Goal: Transaction & Acquisition: Purchase product/service

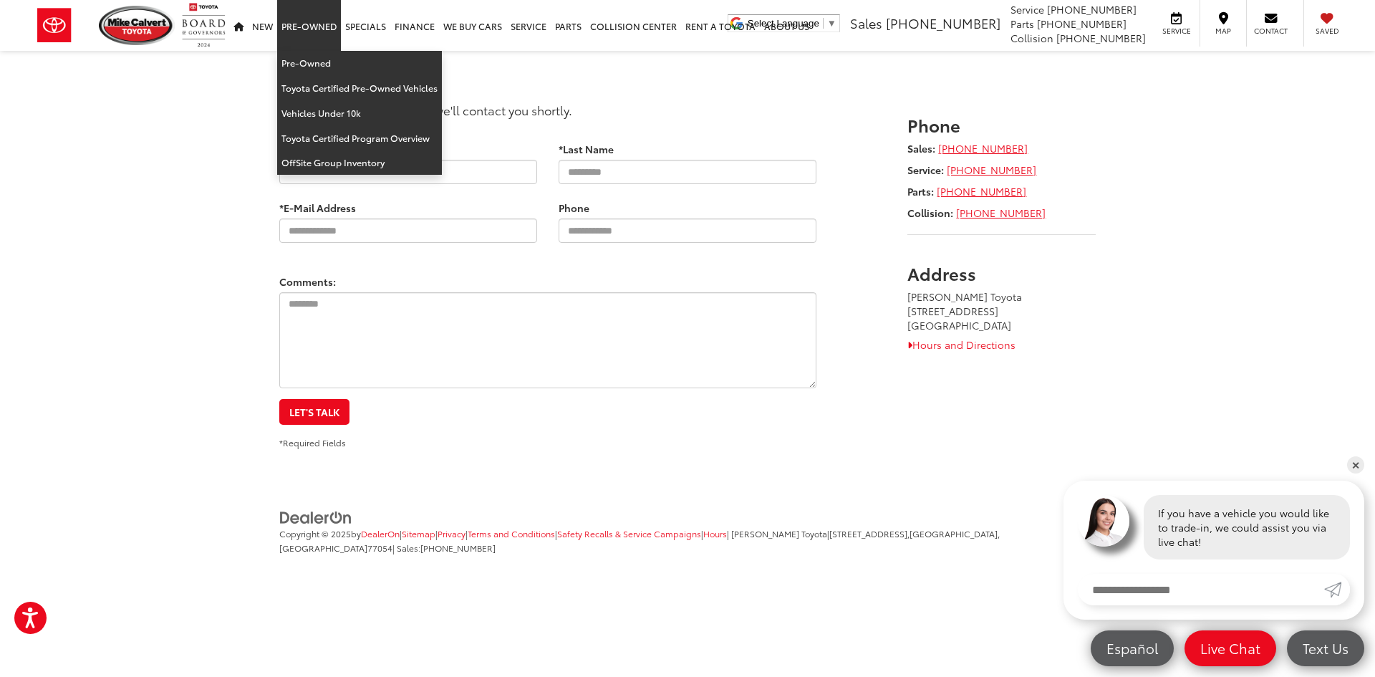
click at [288, 15] on link "Pre-Owned" at bounding box center [309, 25] width 64 height 51
click at [322, 61] on link "Pre-Owned" at bounding box center [359, 63] width 165 height 25
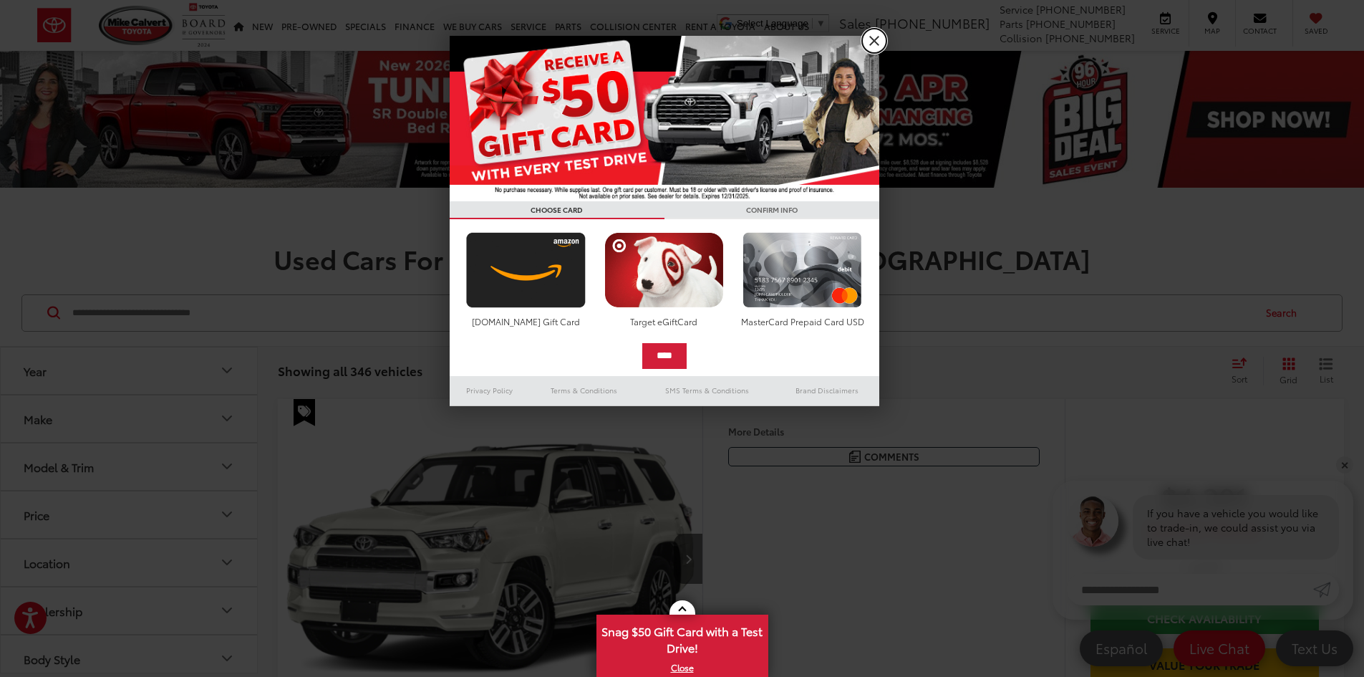
click at [872, 47] on link "X" at bounding box center [874, 41] width 24 height 24
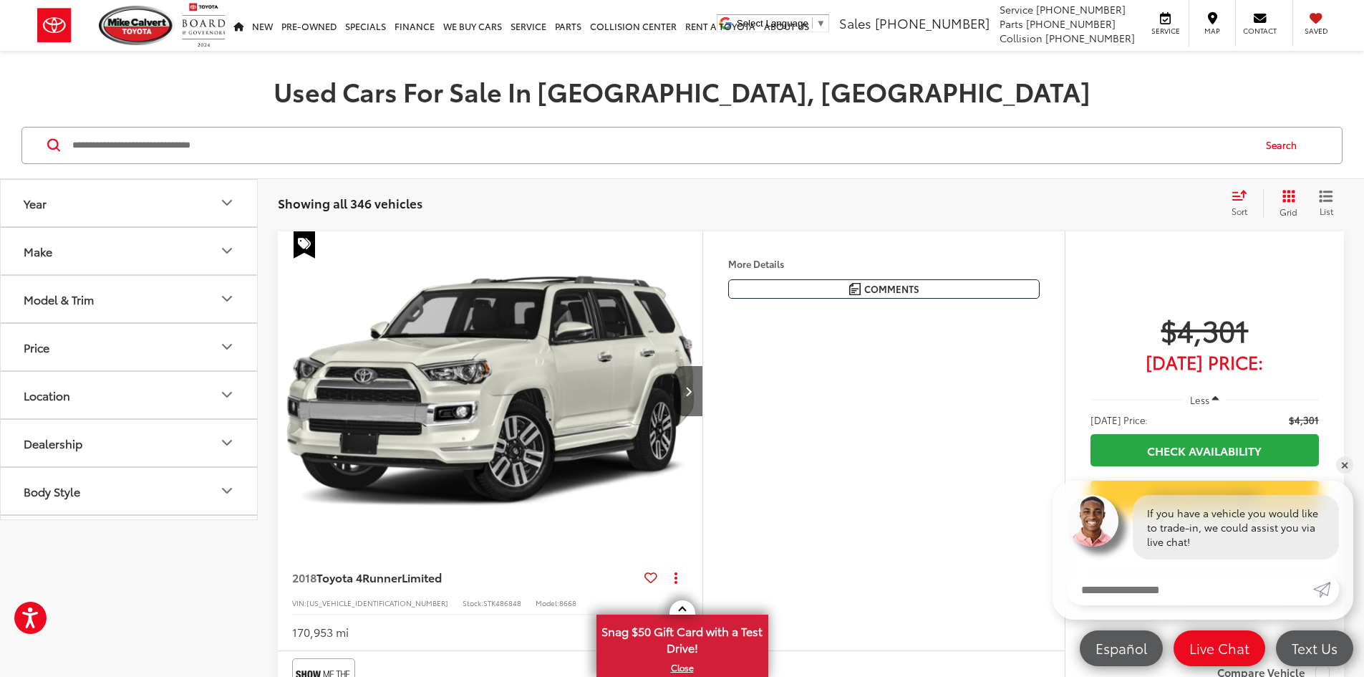
scroll to position [215, 0]
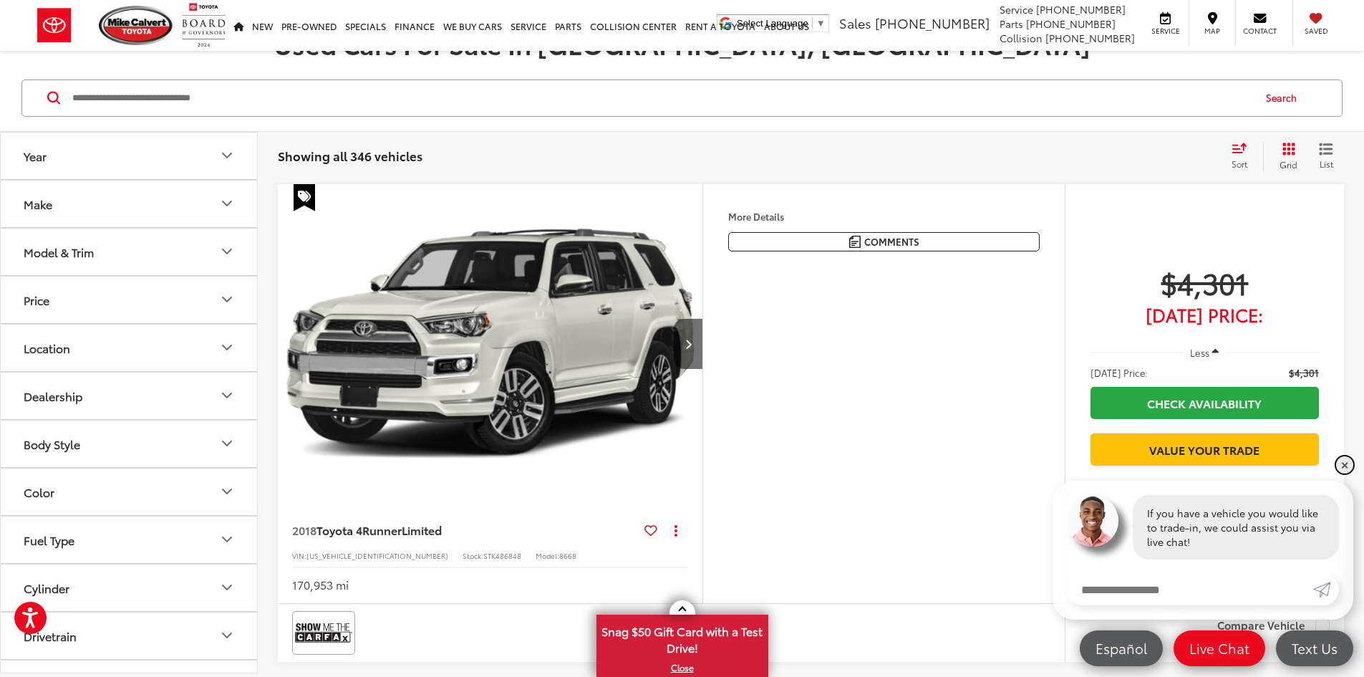
click at [1349, 468] on link "✕" at bounding box center [1344, 464] width 17 height 17
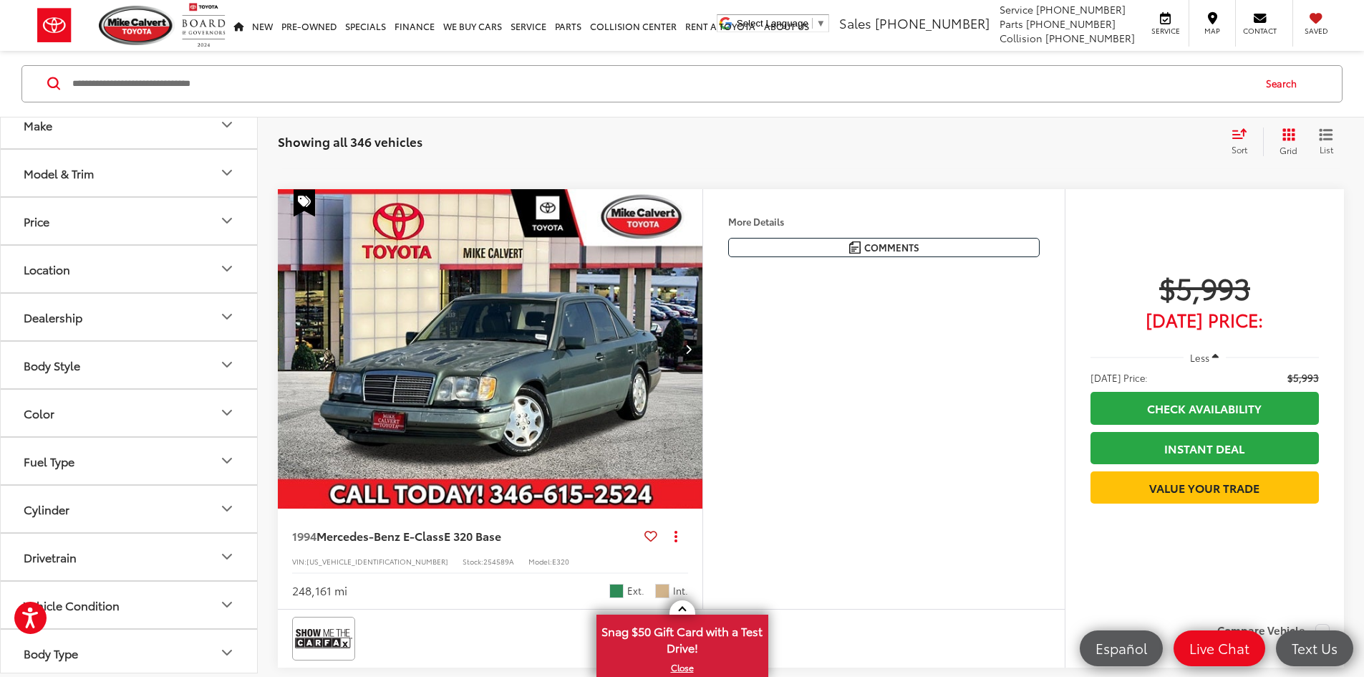
scroll to position [0, 0]
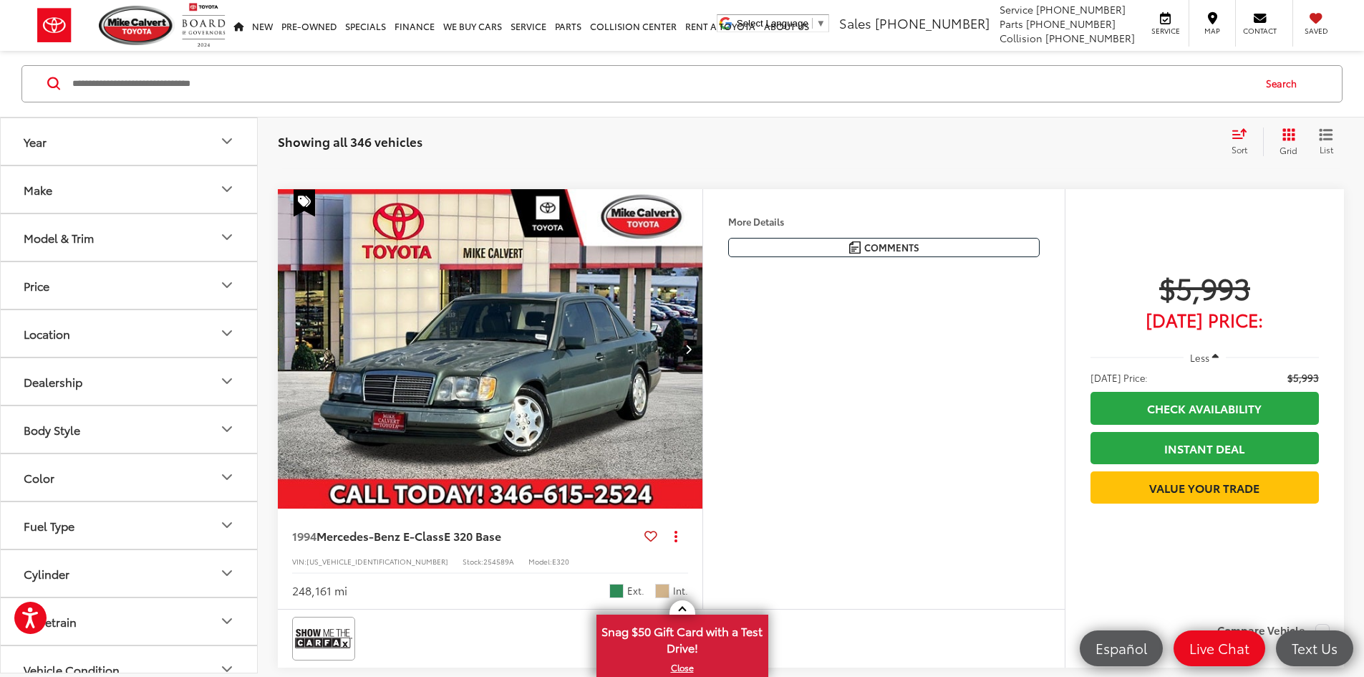
click at [76, 233] on div "Model & Trim" at bounding box center [59, 238] width 70 height 14
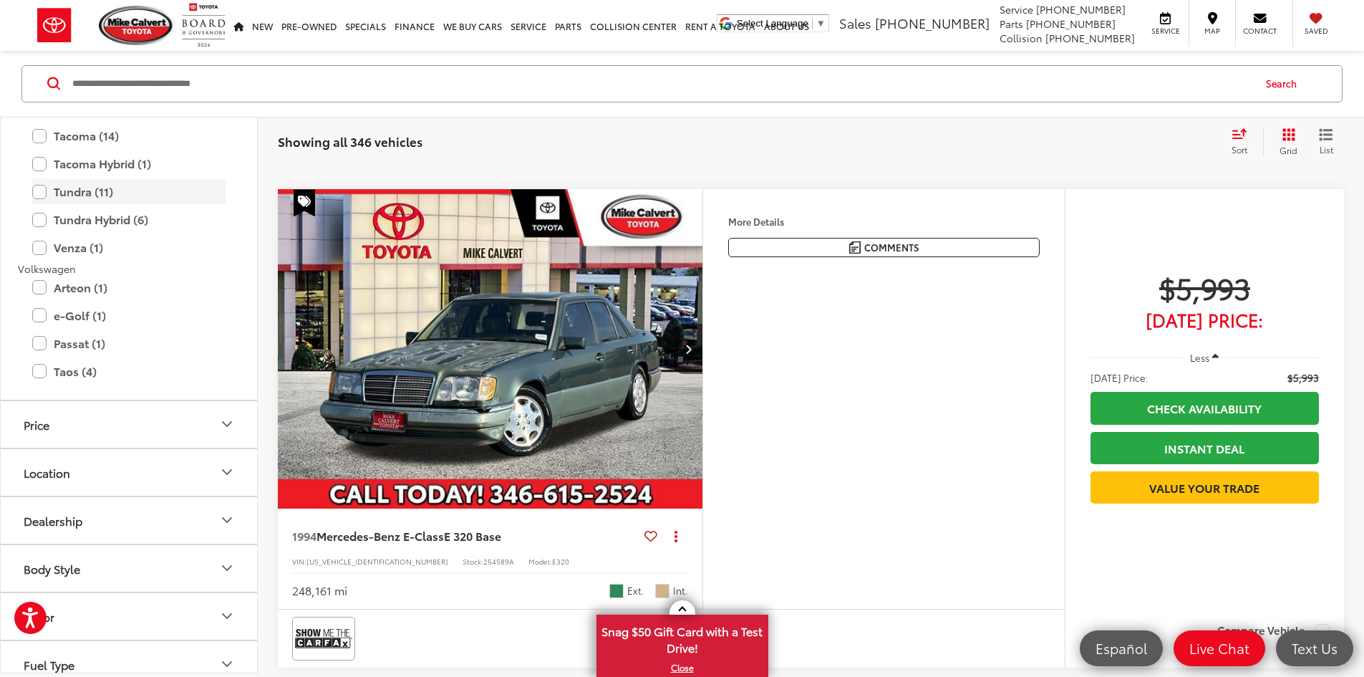
scroll to position [3008, 0]
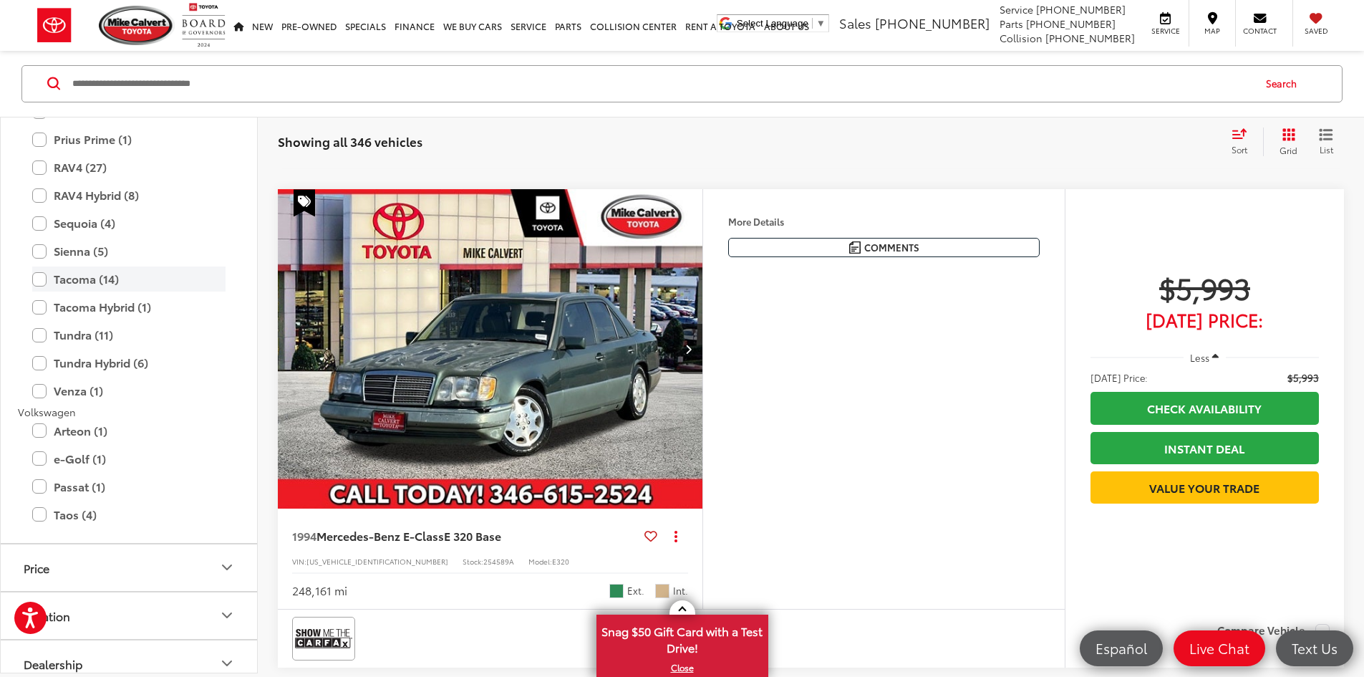
click at [58, 281] on label "Tacoma (14)" at bounding box center [128, 278] width 193 height 25
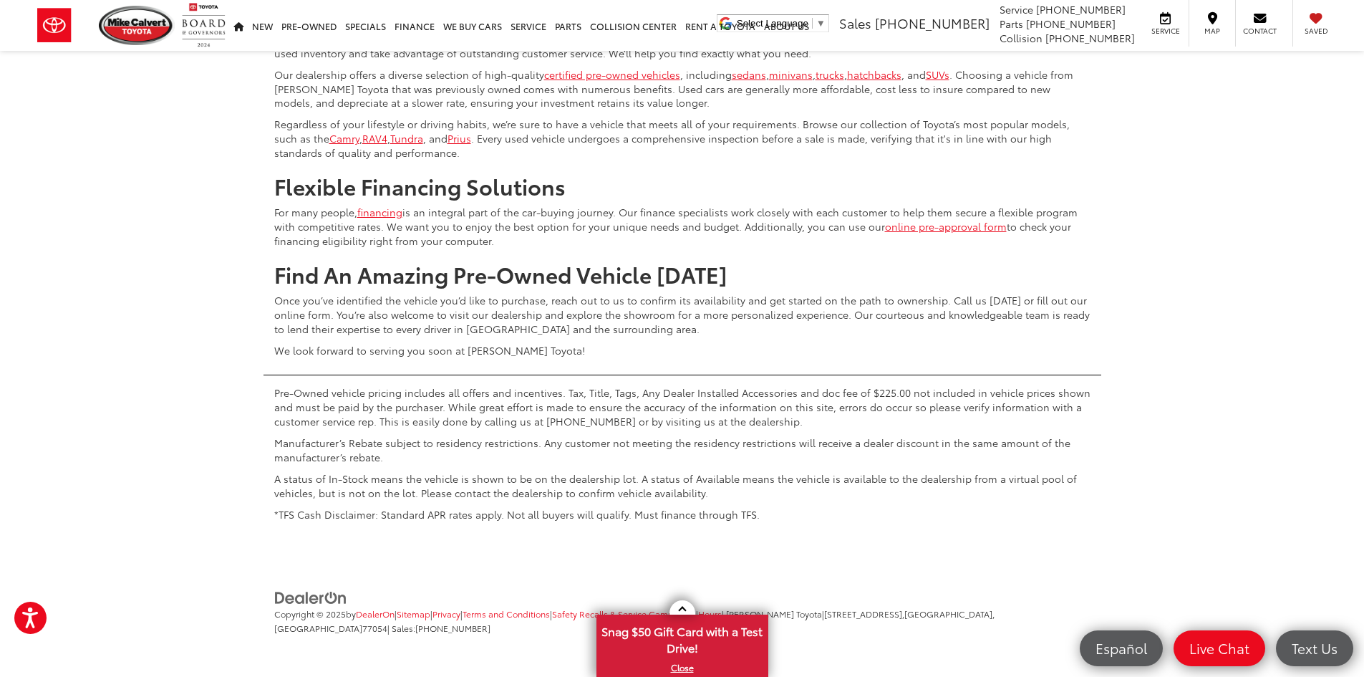
scroll to position [7056, 0]
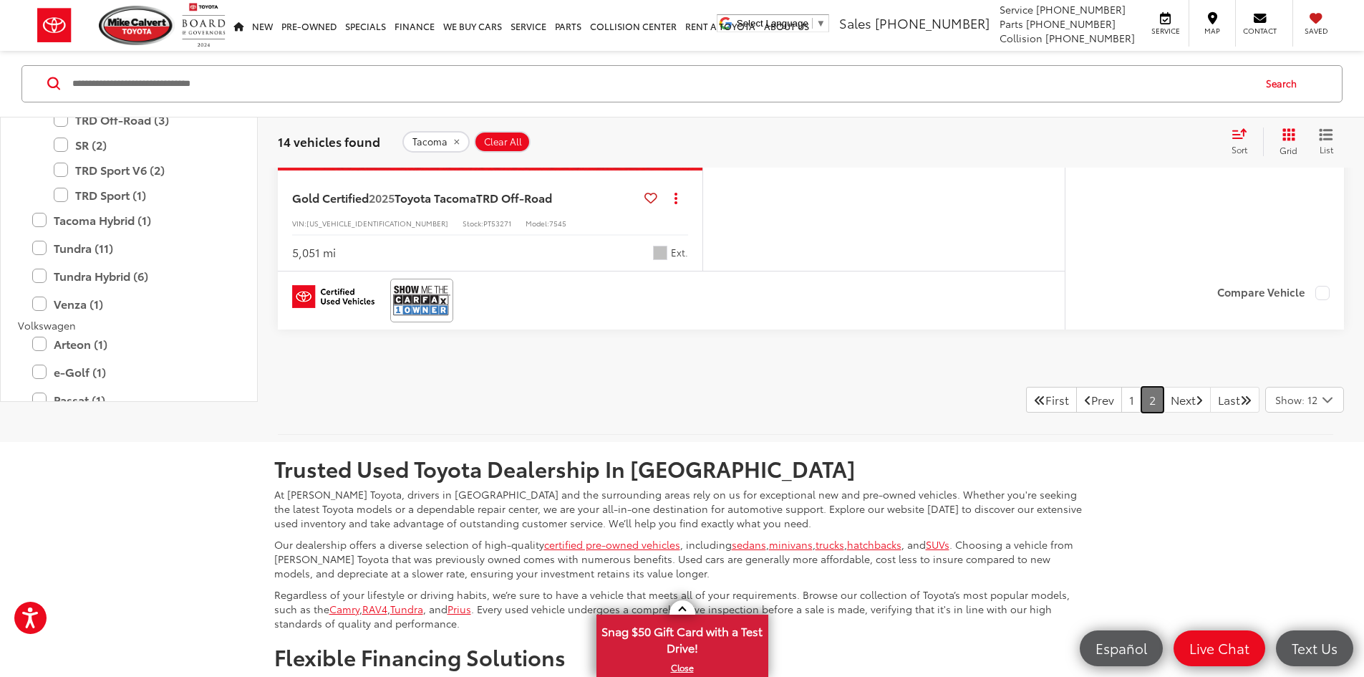
scroll to position [696, 0]
